Goal: Task Accomplishment & Management: Use online tool/utility

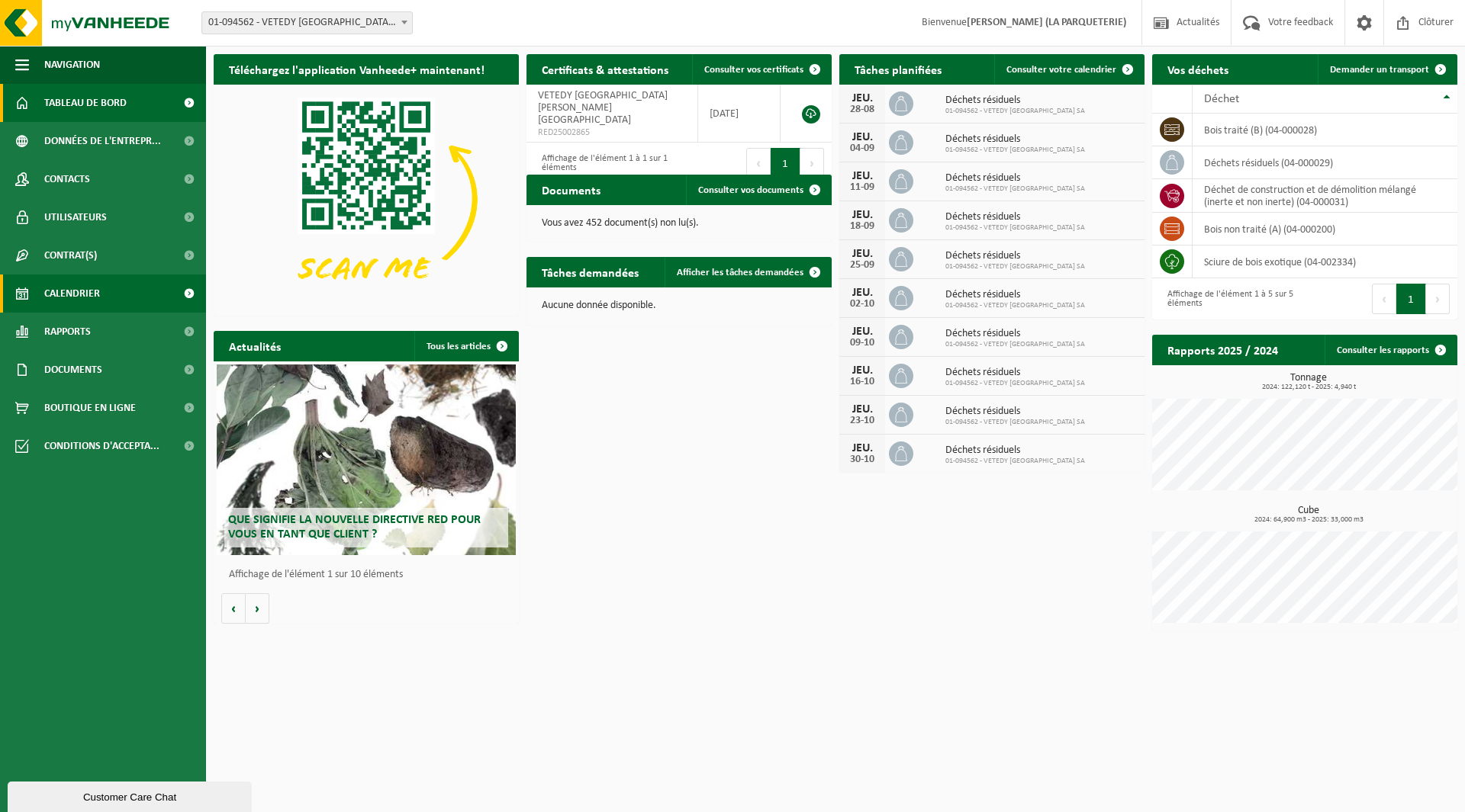
click at [97, 298] on span "Calendrier" at bounding box center [71, 293] width 55 height 38
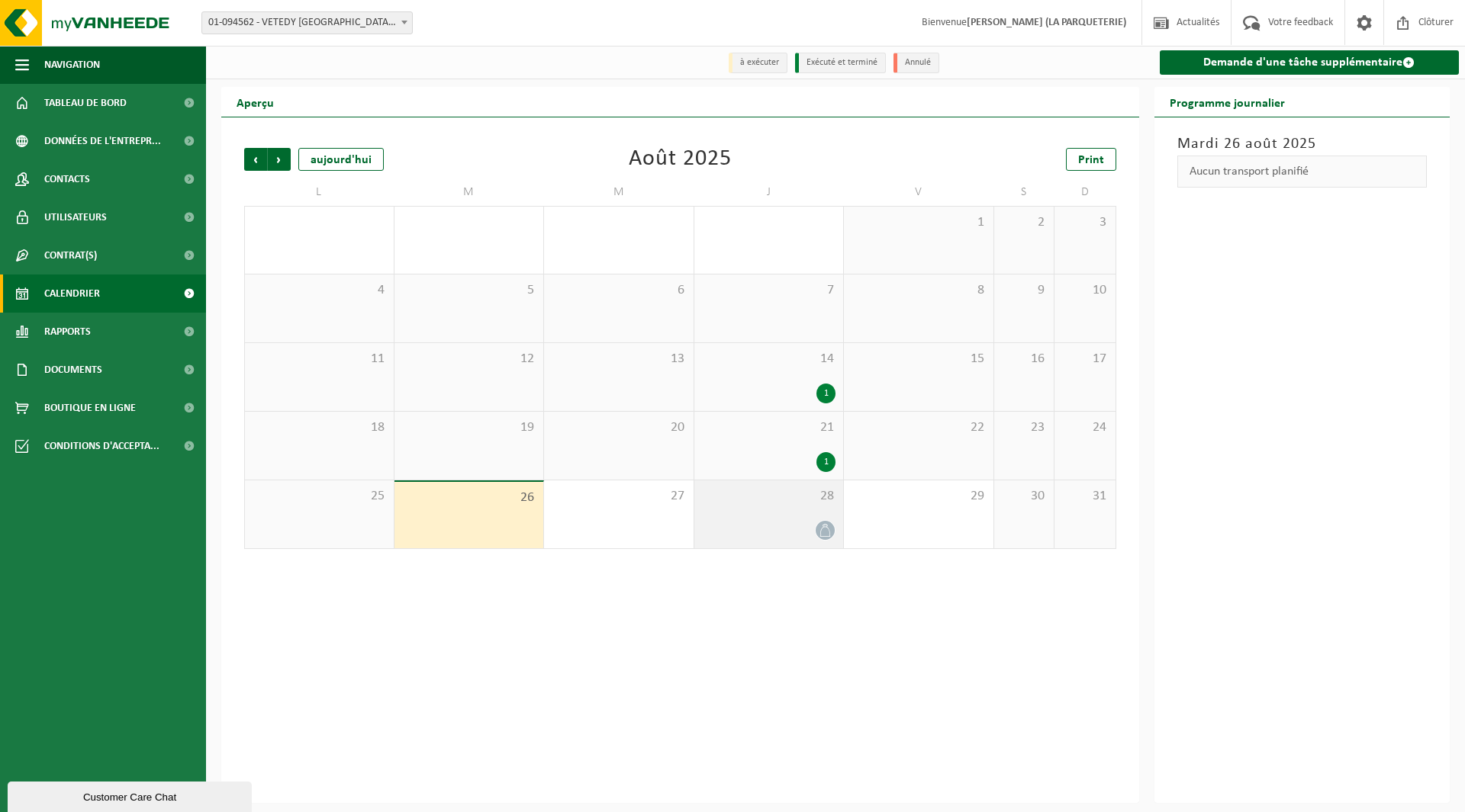
click at [836, 515] on div "28" at bounding box center [769, 514] width 150 height 68
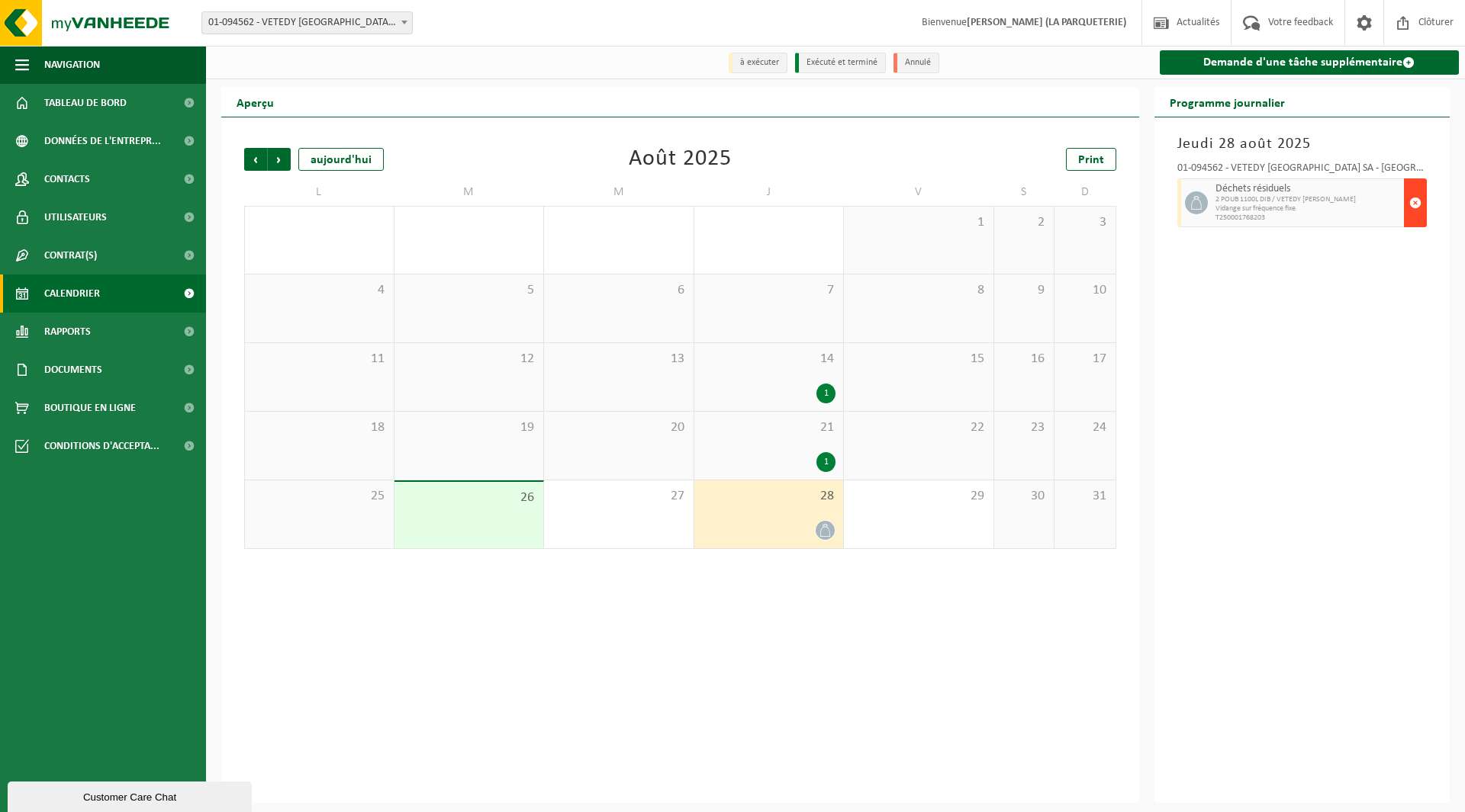
click at [1412, 204] on span "button" at bounding box center [1415, 202] width 13 height 30
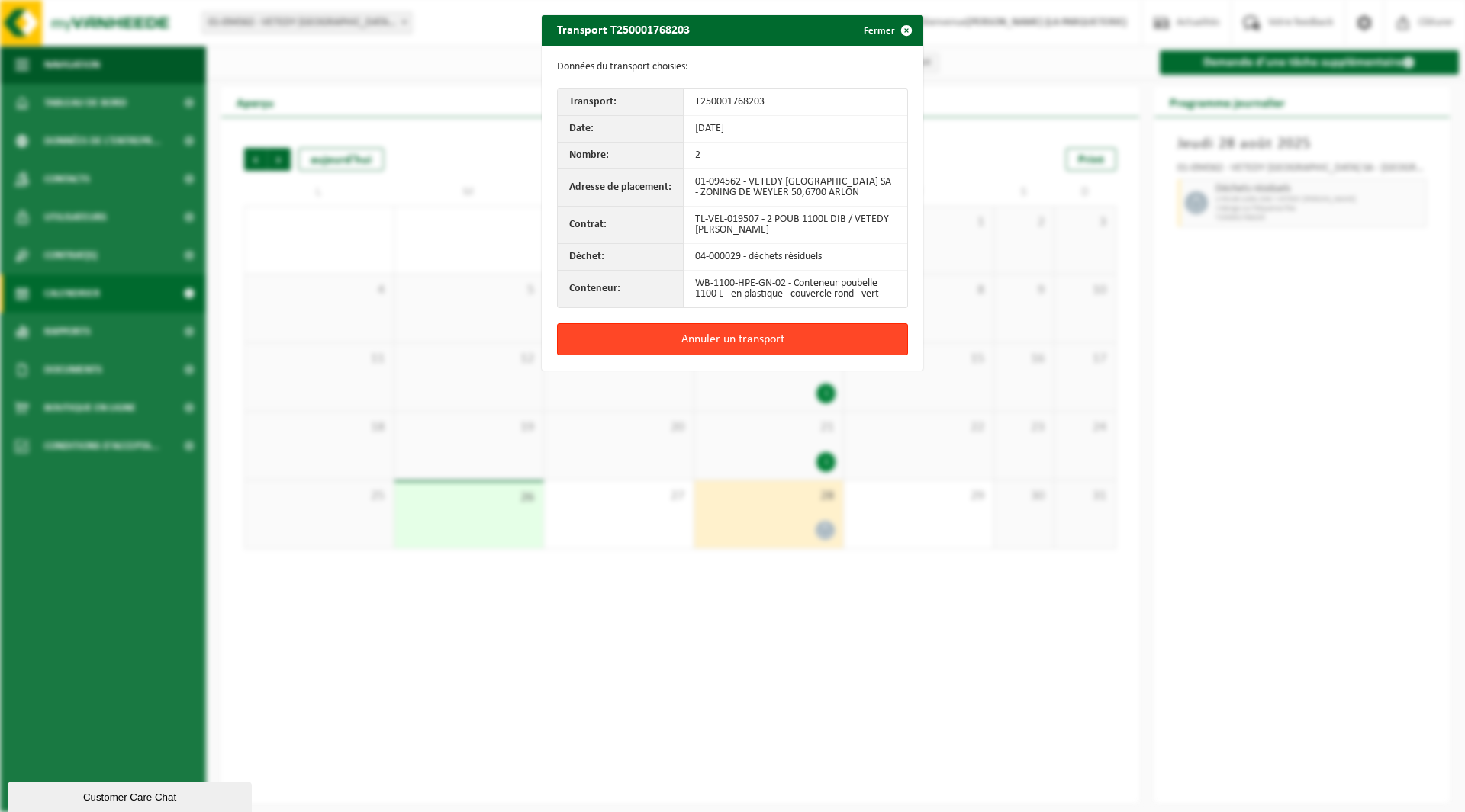
click at [763, 331] on button "Annuler un transport" at bounding box center [732, 339] width 351 height 32
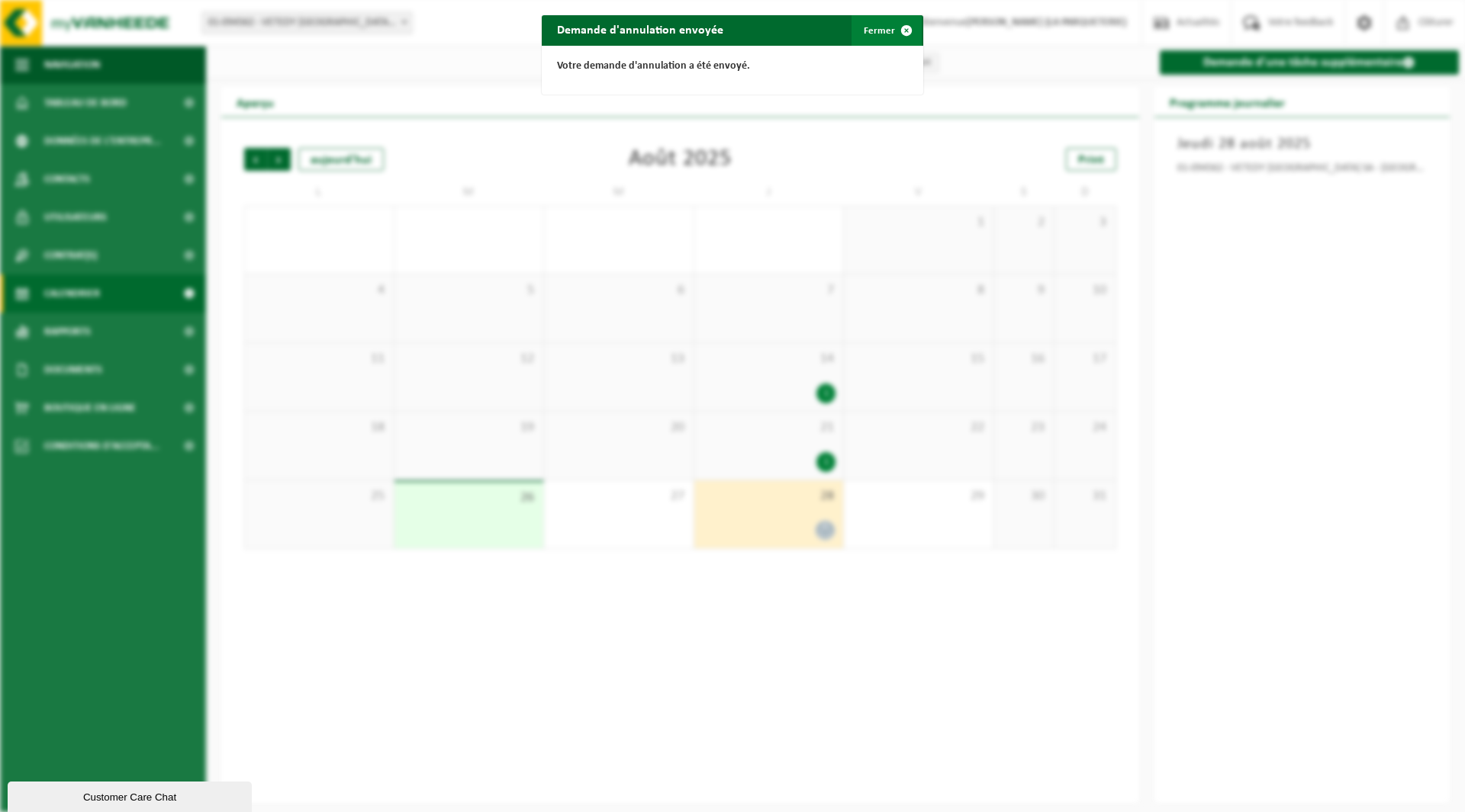
click at [883, 35] on button "Fermer" at bounding box center [886, 30] width 70 height 30
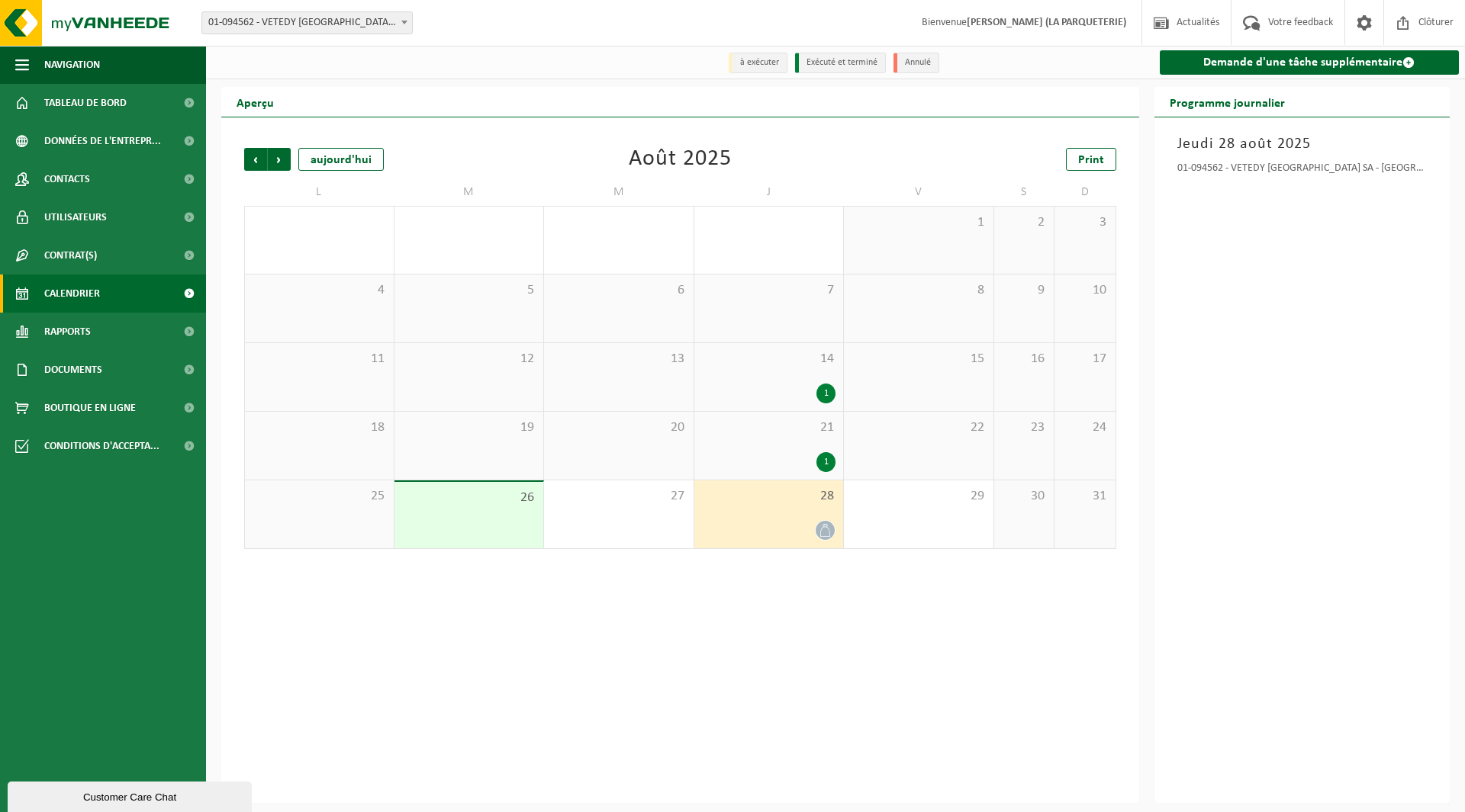
click at [752, 468] on div "1" at bounding box center [769, 462] width 134 height 19
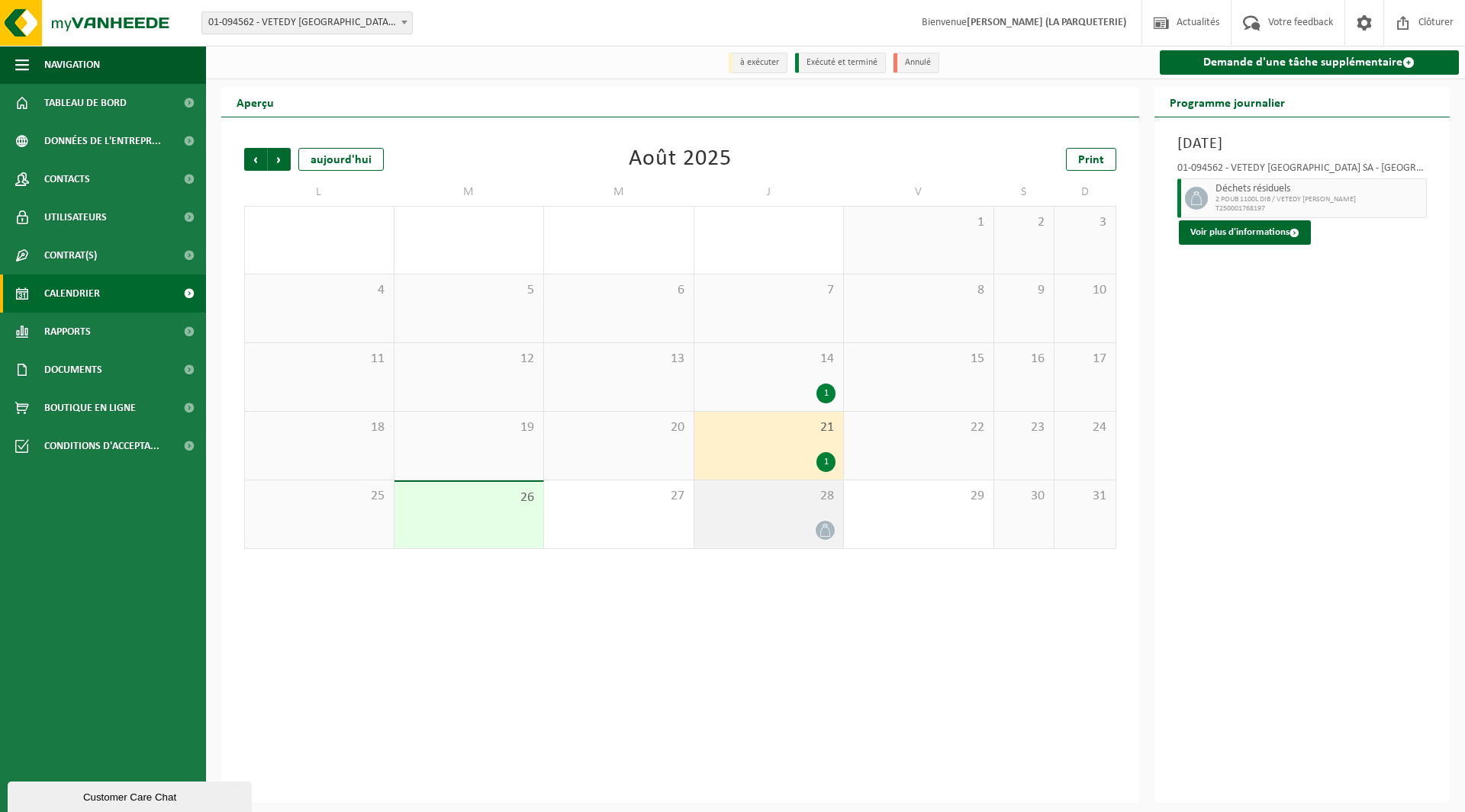
click at [761, 518] on div "28" at bounding box center [769, 514] width 150 height 68
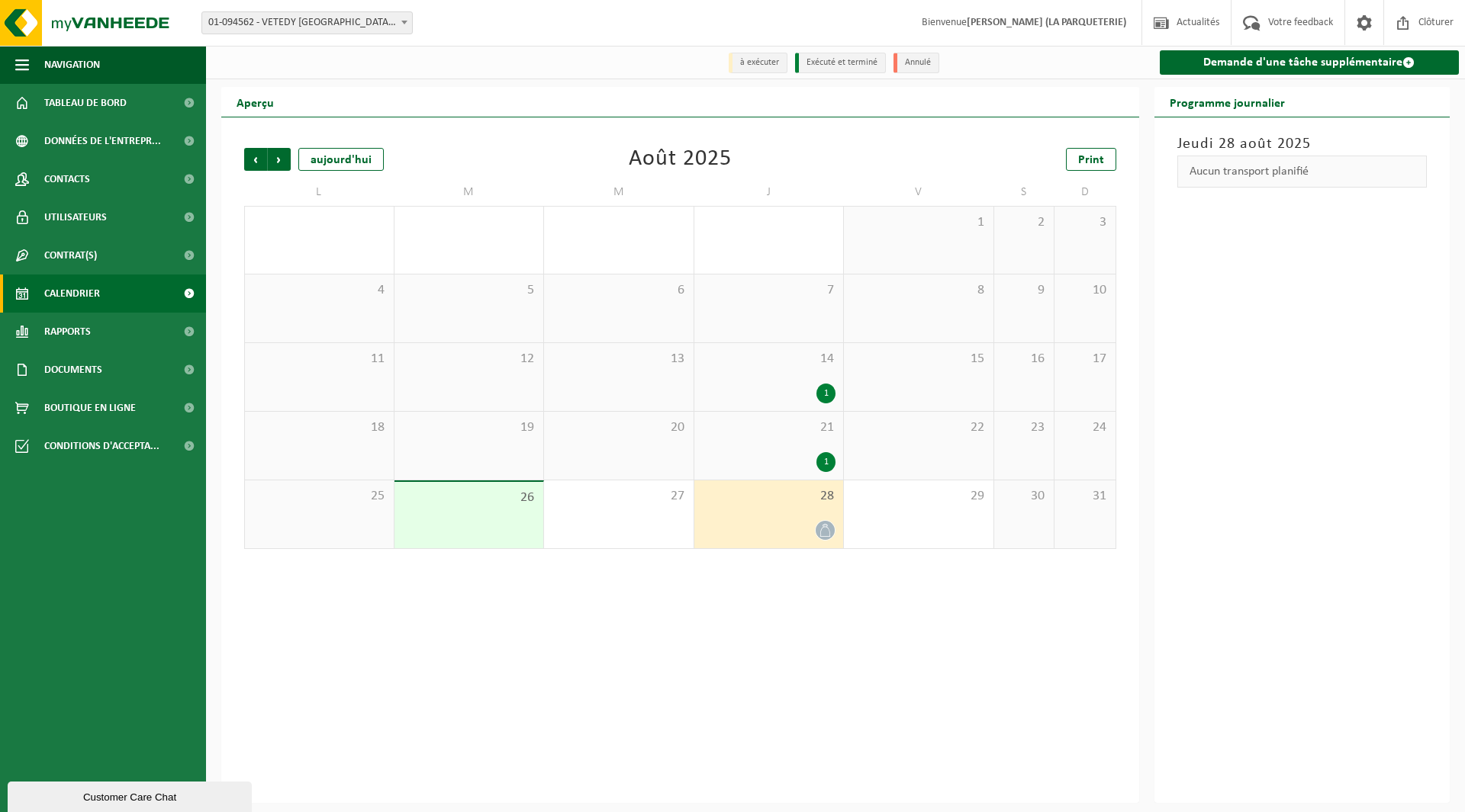
click at [761, 518] on div "28" at bounding box center [769, 514] width 150 height 68
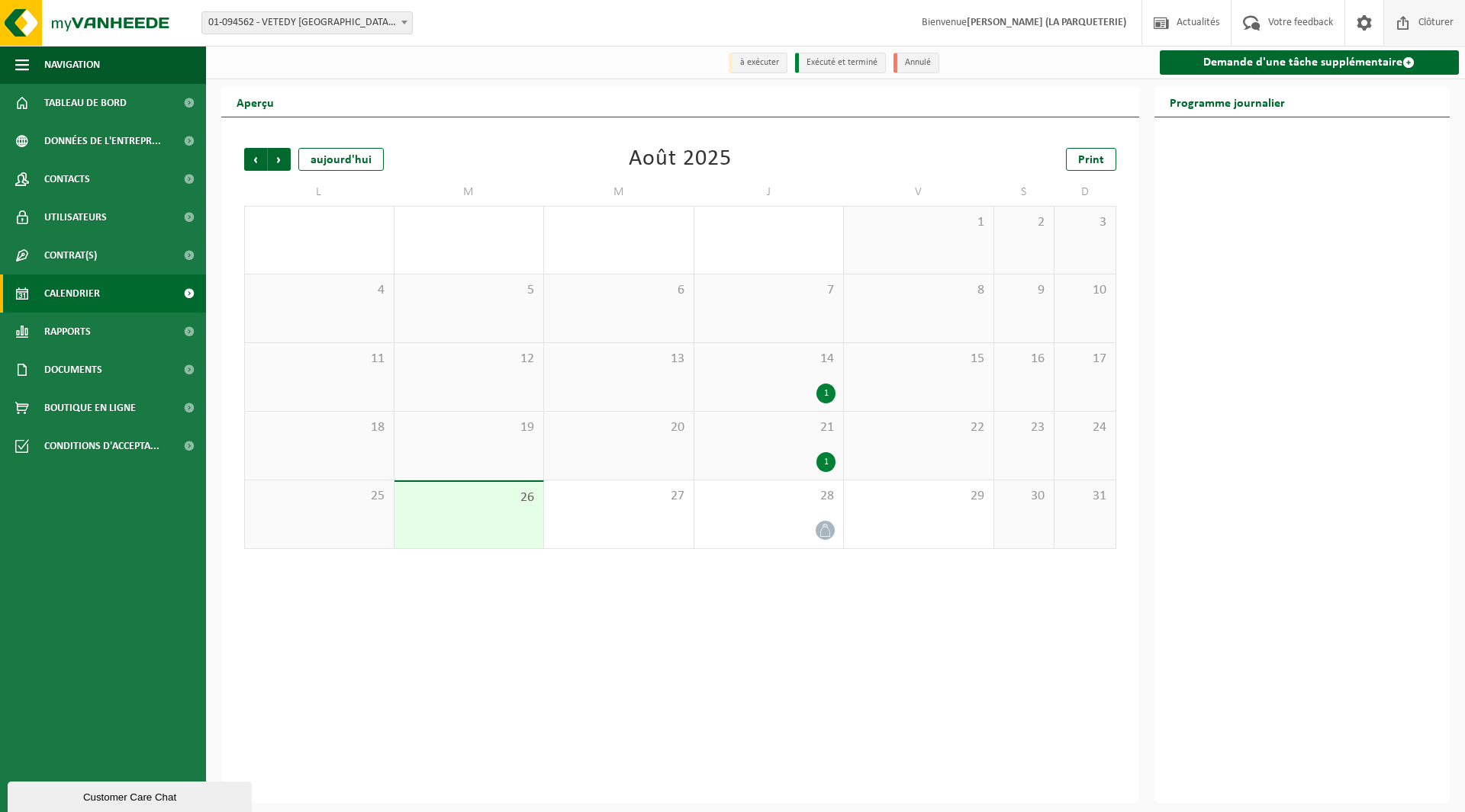
click at [1409, 30] on span at bounding box center [1404, 22] width 23 height 45
